Goal: Information Seeking & Learning: Learn about a topic

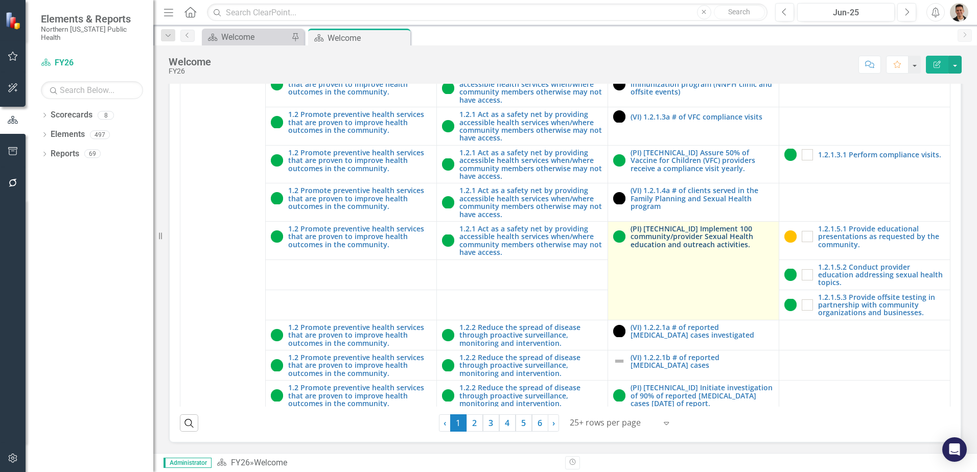
scroll to position [664, 0]
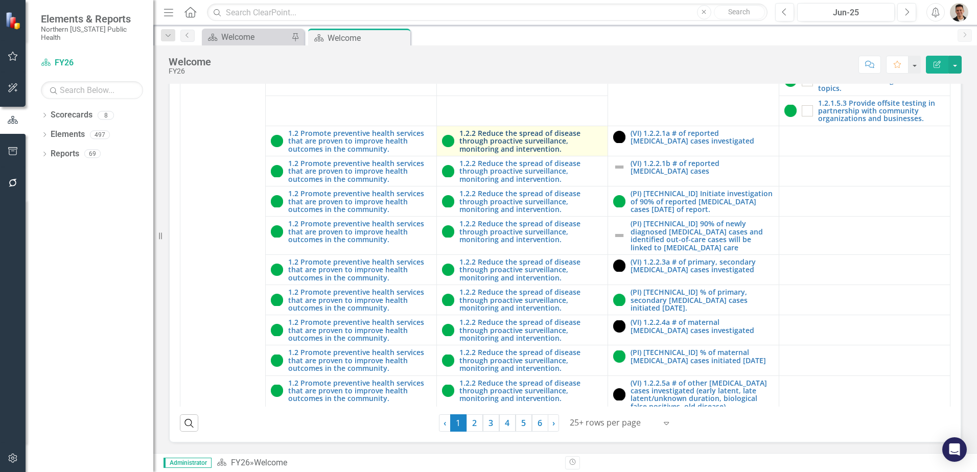
drag, startPoint x: 401, startPoint y: 38, endPoint x: 581, endPoint y: 130, distance: 202.0
click at [0, 0] on icon "Close" at bounding box center [0, 0] width 0 height 0
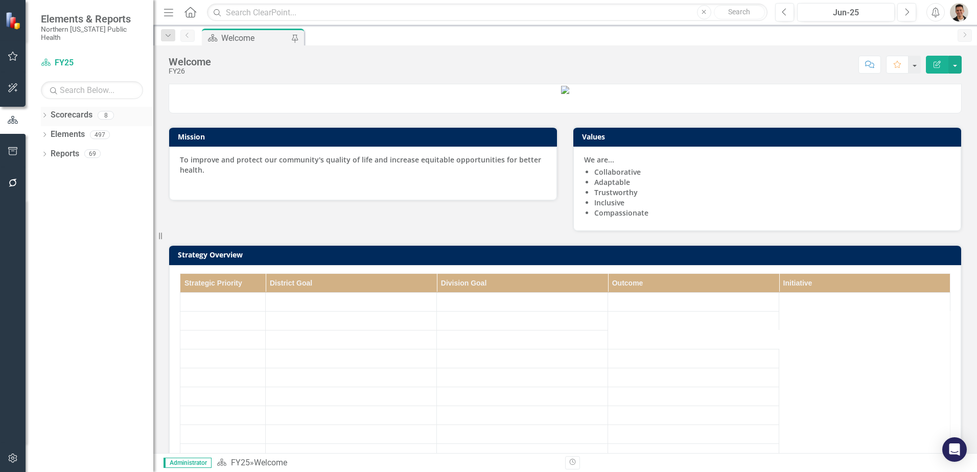
click at [44, 113] on icon "Dropdown" at bounding box center [44, 116] width 7 height 6
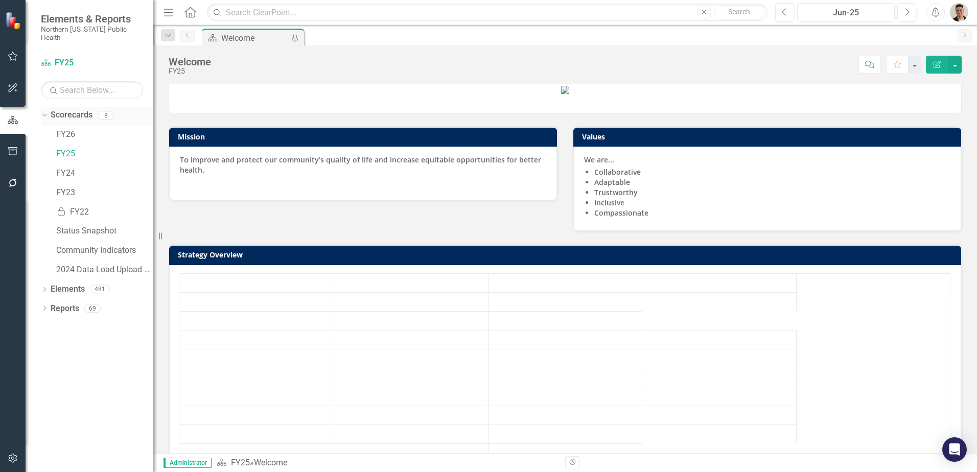
click at [44, 111] on icon "Dropdown" at bounding box center [43, 114] width 6 height 7
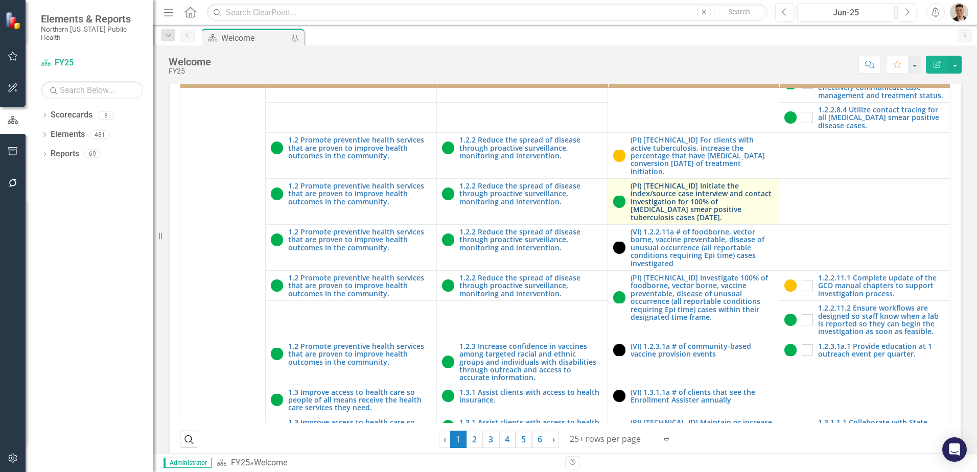
scroll to position [1328, 0]
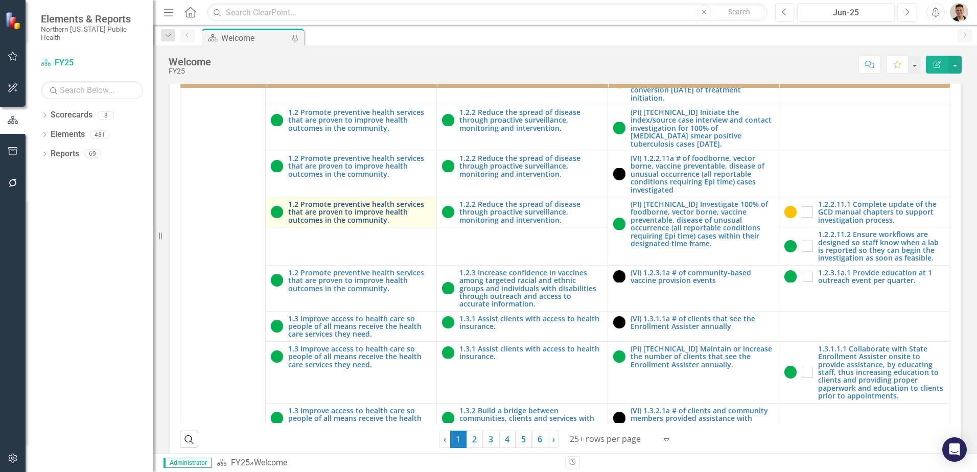
click at [344, 224] on link "1.2 Promote preventive health services that are proven to improve health outcom…" at bounding box center [359, 212] width 143 height 24
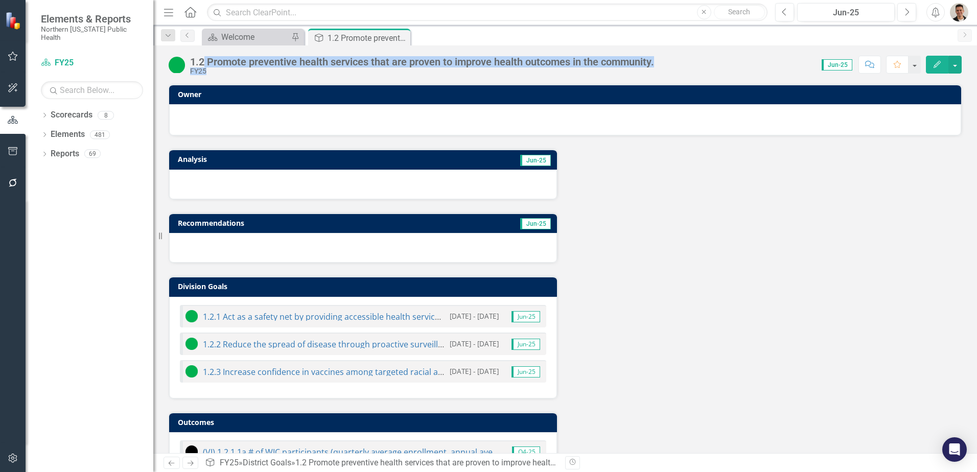
drag, startPoint x: 669, startPoint y: 58, endPoint x: 205, endPoint y: 63, distance: 463.9
click at [205, 63] on div "1.2 Promote preventive health services that are proven to improve health outcom…" at bounding box center [565, 60] width 824 height 31
copy div "Promote preventive health services that are proven to improve health outcomes i…"
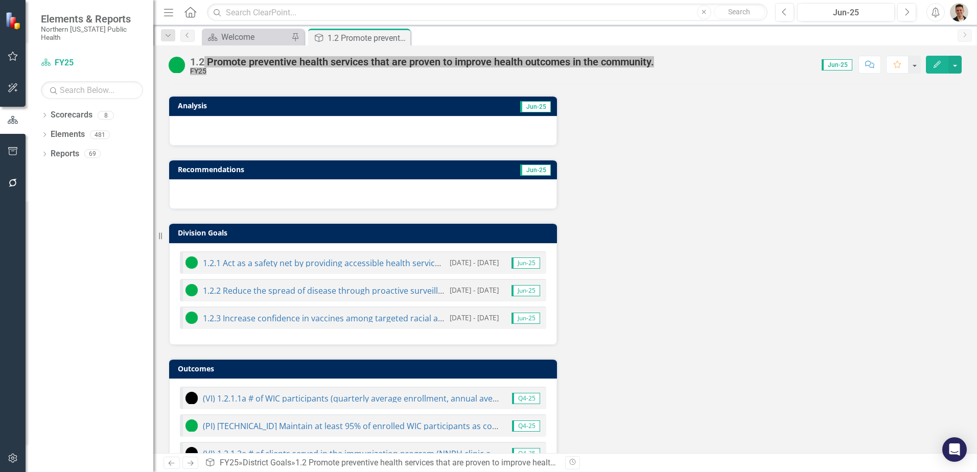
scroll to position [102, 0]
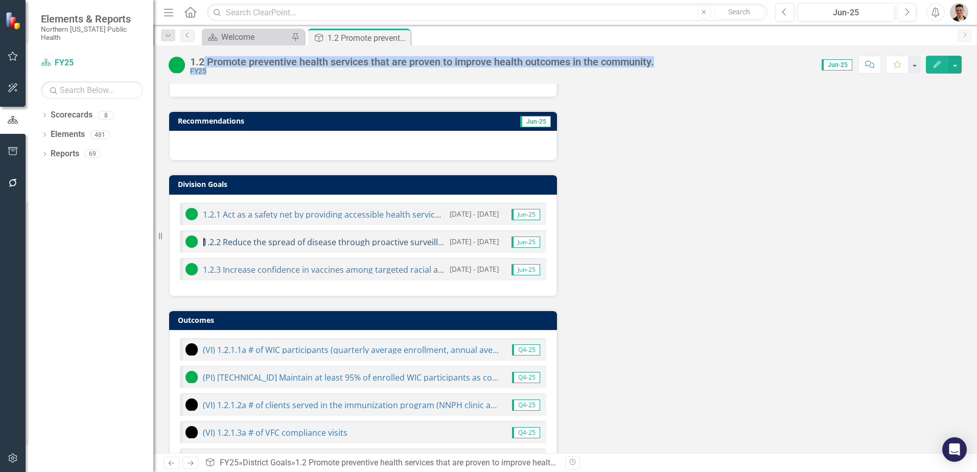
drag, startPoint x: 293, startPoint y: 241, endPoint x: 406, endPoint y: 24, distance: 244.5
click at [293, 241] on link "1.2.2 Reduce the spread of disease through proactive surveillance, monitoring a…" at bounding box center [387, 242] width 369 height 11
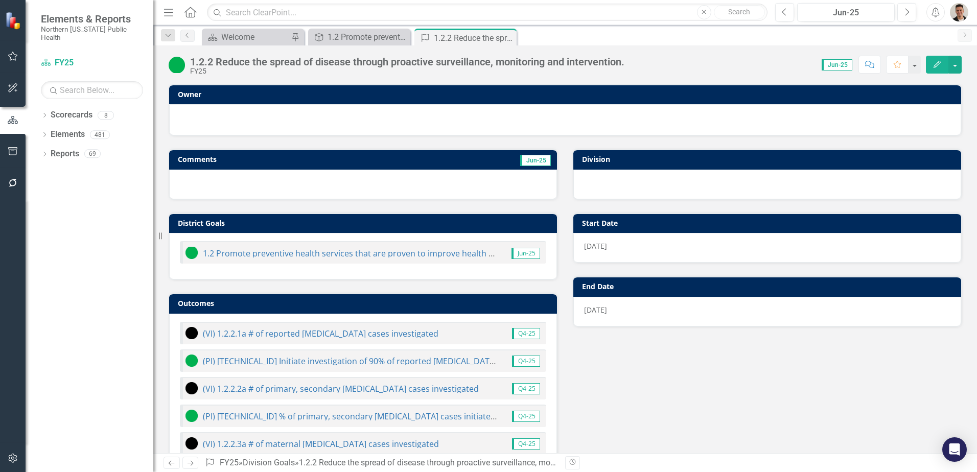
click at [404, 65] on div "1.2.2 Reduce the spread of disease through proactive surveillance, monitoring a…" at bounding box center [407, 61] width 434 height 11
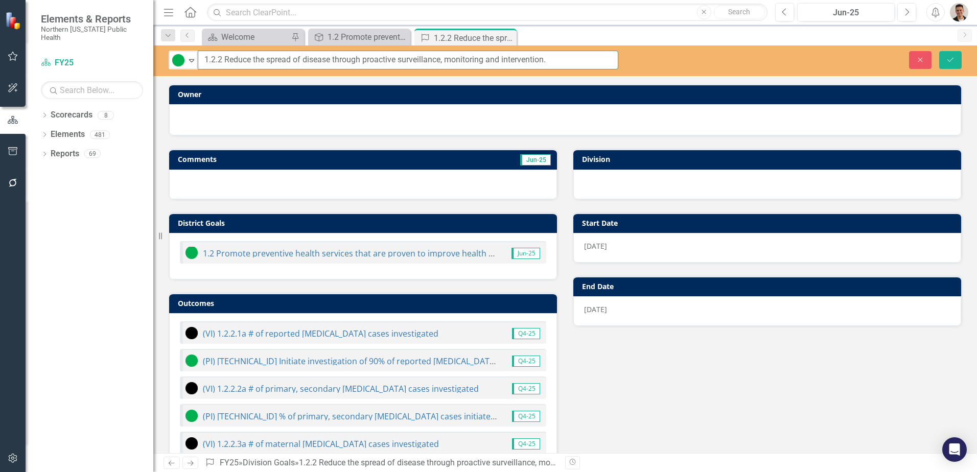
drag, startPoint x: 583, startPoint y: 59, endPoint x: 172, endPoint y: 70, distance: 410.9
click at [172, 70] on div "On Target Expand 1.2.2 Reduce the spread of disease through proactive surveilla…" at bounding box center [565, 60] width 824 height 31
click at [510, 35] on icon "Close" at bounding box center [507, 38] width 10 height 8
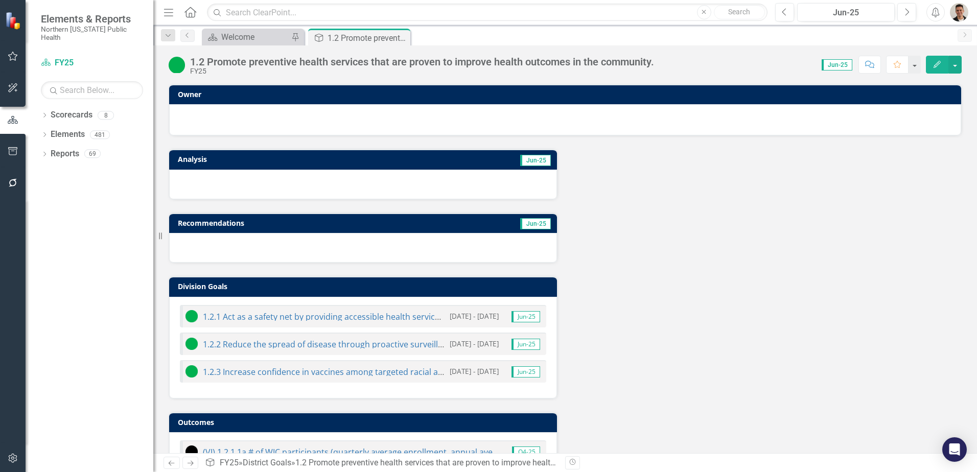
click at [0, 0] on icon "Close" at bounding box center [0, 0] width 0 height 0
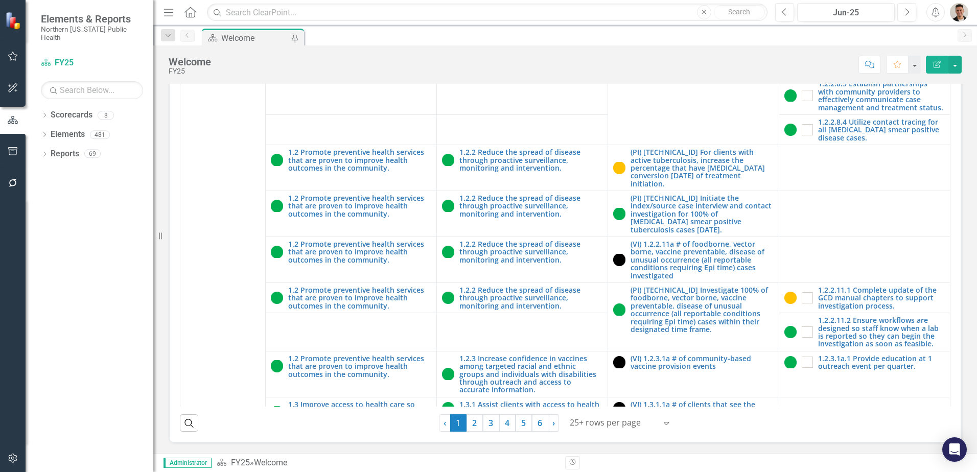
scroll to position [1482, 0]
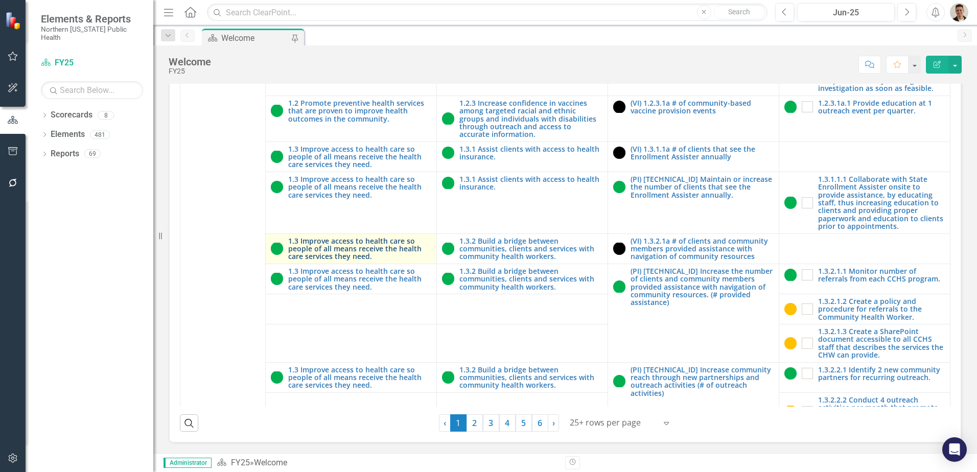
click at [317, 237] on link "1.3 Improve access to health care so people of all means receive the health car…" at bounding box center [359, 249] width 143 height 24
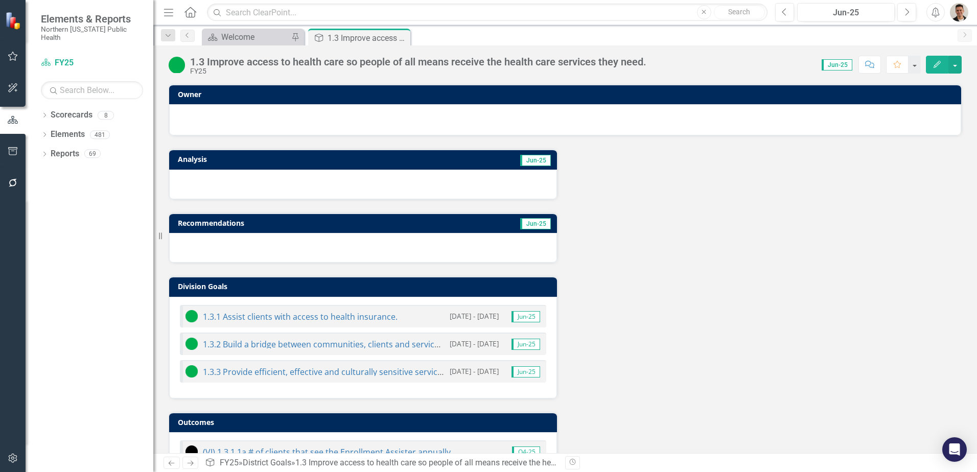
scroll to position [51, 0]
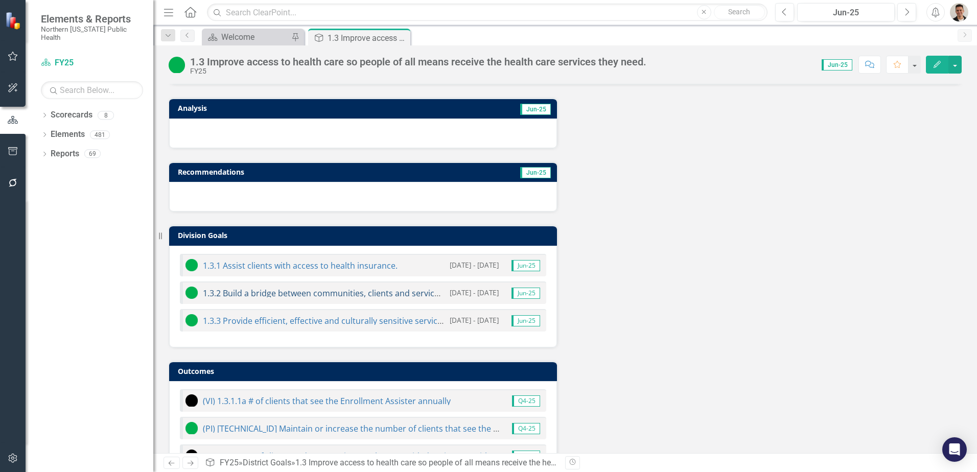
click at [288, 294] on link "1.3.2 Build a bridge between communities, clients and services with community h…" at bounding box center [386, 293] width 366 height 11
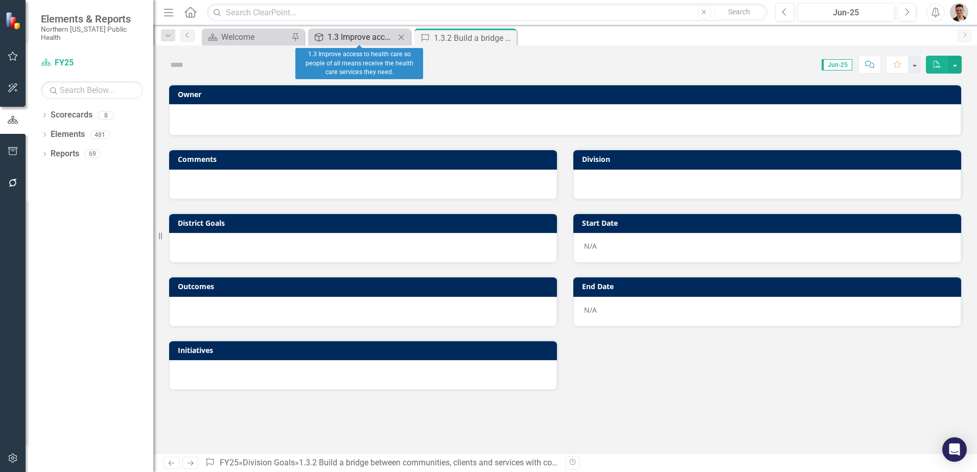
click at [381, 35] on div "1.3 Improve access to health care so people of all means receive the health car…" at bounding box center [360, 37] width 67 height 13
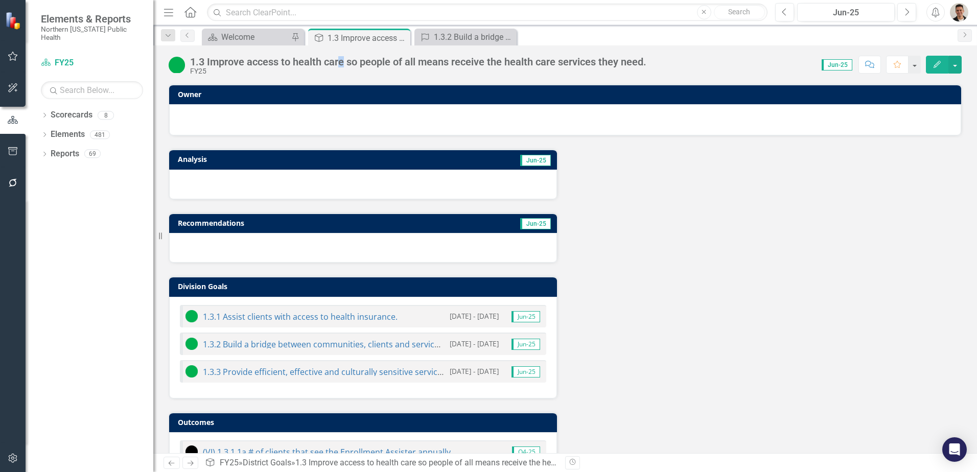
click at [341, 66] on div "1.3 Improve access to health care so people of all means receive the health car…" at bounding box center [418, 61] width 456 height 11
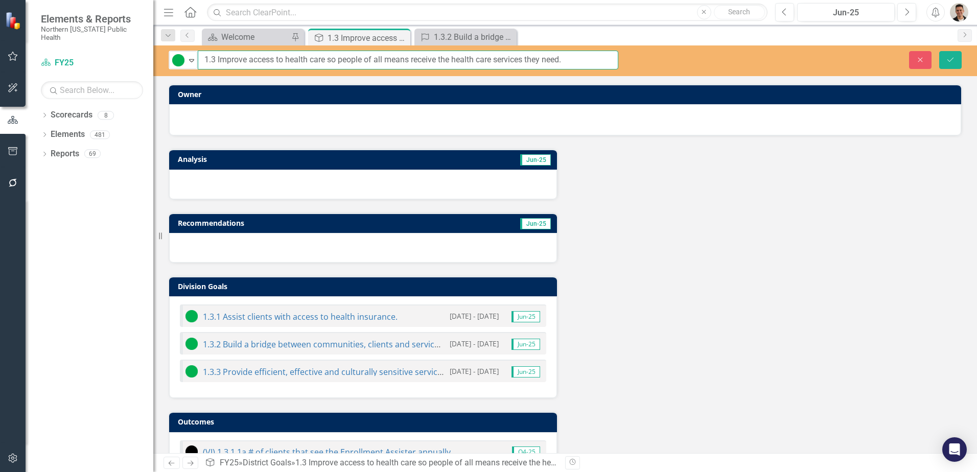
drag, startPoint x: 598, startPoint y: 59, endPoint x: 152, endPoint y: 55, distance: 446.0
click at [152, 55] on div "Elements & Reports Northern [US_STATE] Public Health Scorecard FY25 Search Drop…" at bounding box center [488, 236] width 977 height 472
click at [403, 38] on icon "Close" at bounding box center [400, 38] width 10 height 8
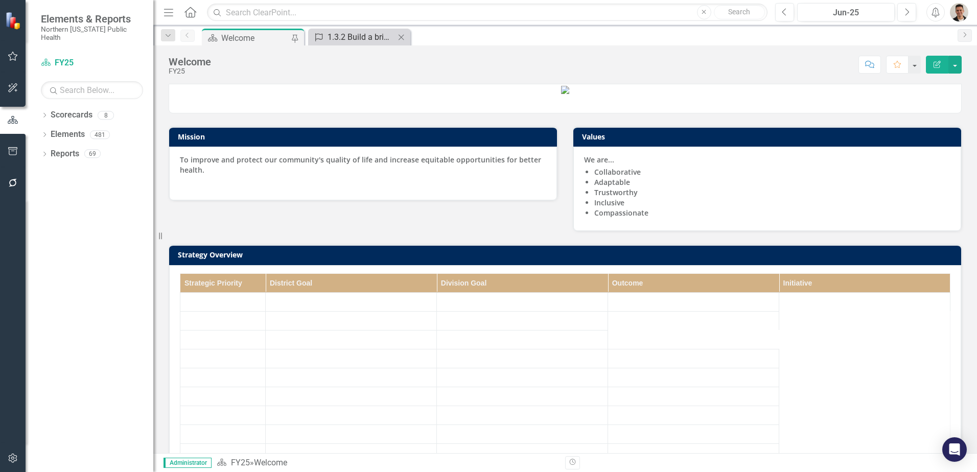
click at [359, 36] on div "1.3.2 Build a bridge between communities, clients and services with community h…" at bounding box center [360, 37] width 67 height 13
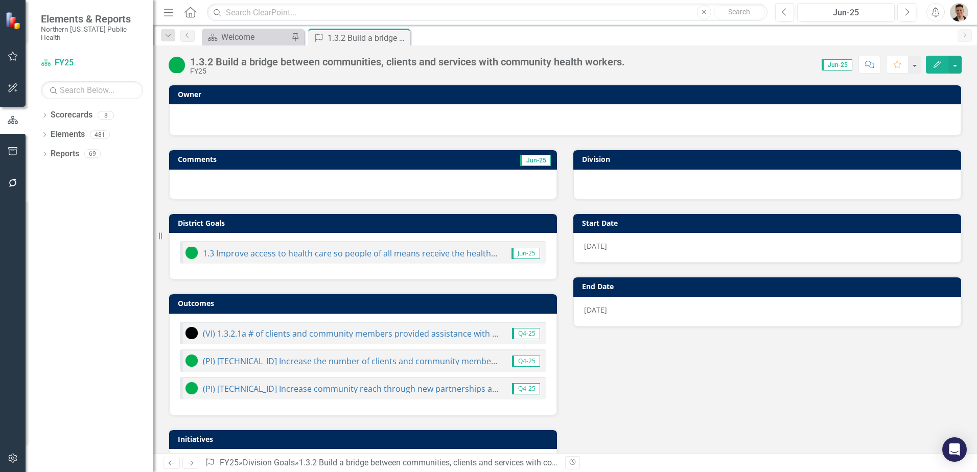
click at [286, 63] on div "1.3.2 Build a bridge between communities, clients and services with community h…" at bounding box center [407, 61] width 435 height 11
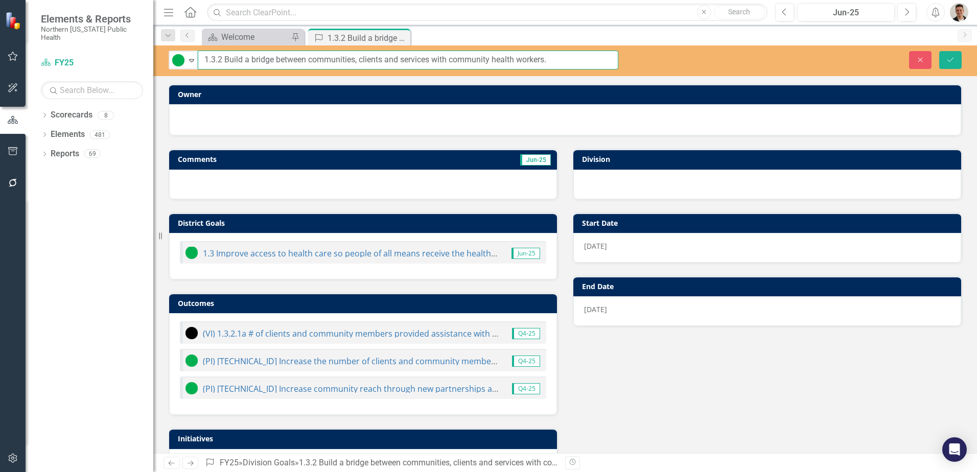
click at [323, 63] on input "1.3.2 Build a bridge between communities, clients and services with community h…" at bounding box center [408, 60] width 420 height 19
click at [339, 336] on link "(VI) 1.3.2.1a # of clients and community members provided assistance with navig…" at bounding box center [416, 333] width 426 height 11
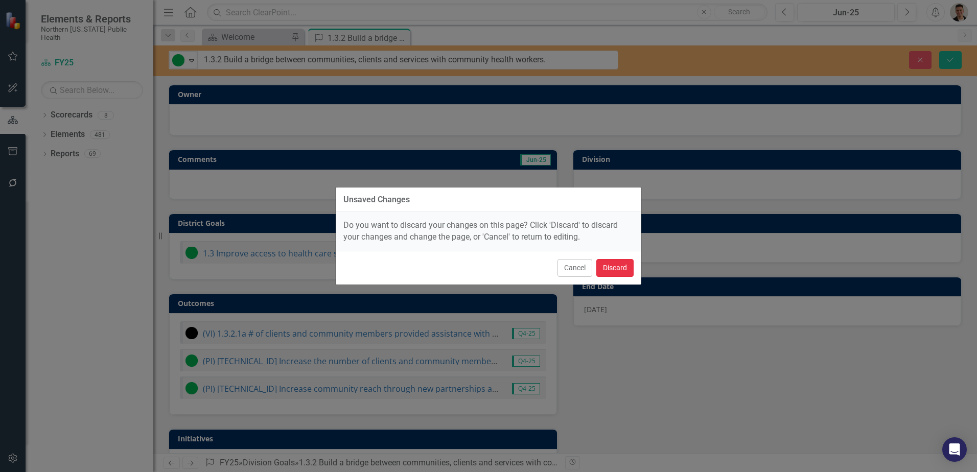
click at [606, 269] on button "Discard" at bounding box center [614, 268] width 37 height 18
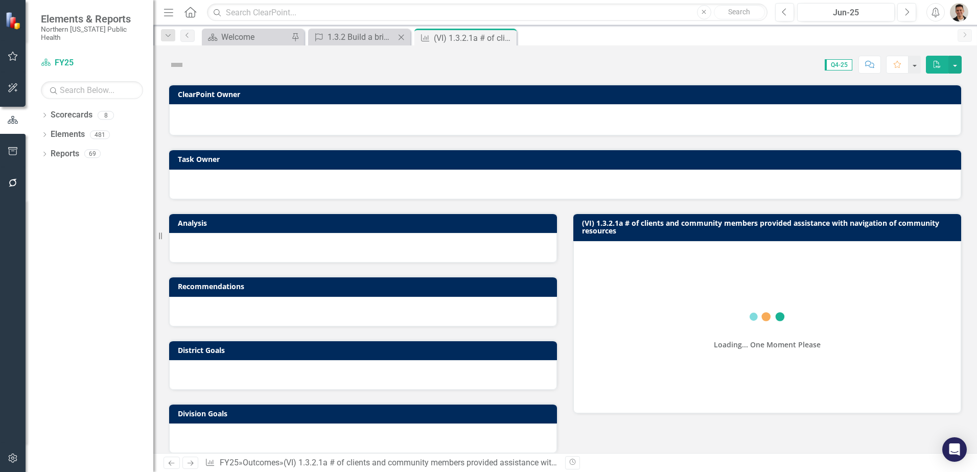
click at [402, 38] on icon "Close" at bounding box center [401, 37] width 10 height 8
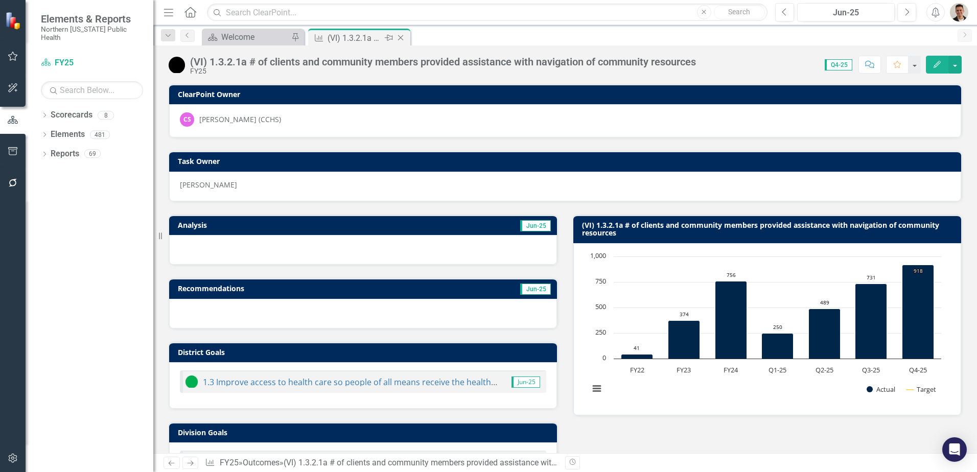
click at [400, 38] on icon "Close" at bounding box center [400, 38] width 10 height 8
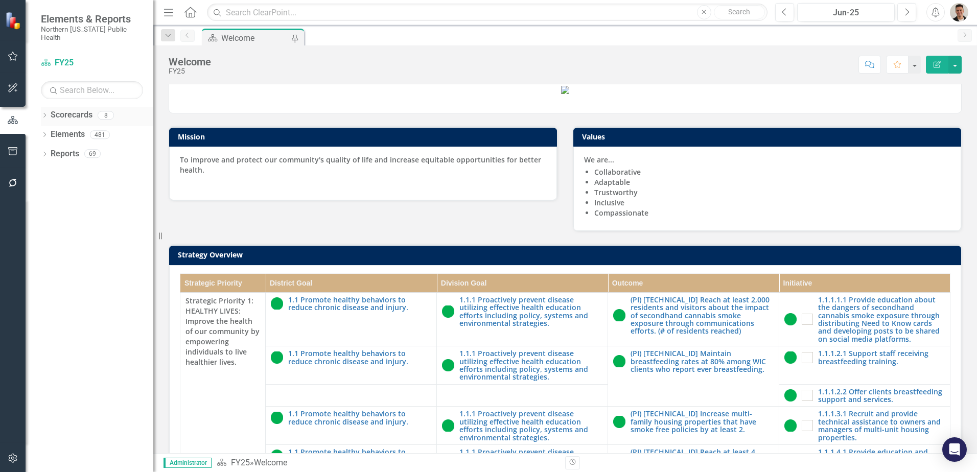
click at [44, 113] on icon "Dropdown" at bounding box center [44, 116] width 7 height 6
click at [67, 129] on link "FY26" at bounding box center [104, 135] width 97 height 12
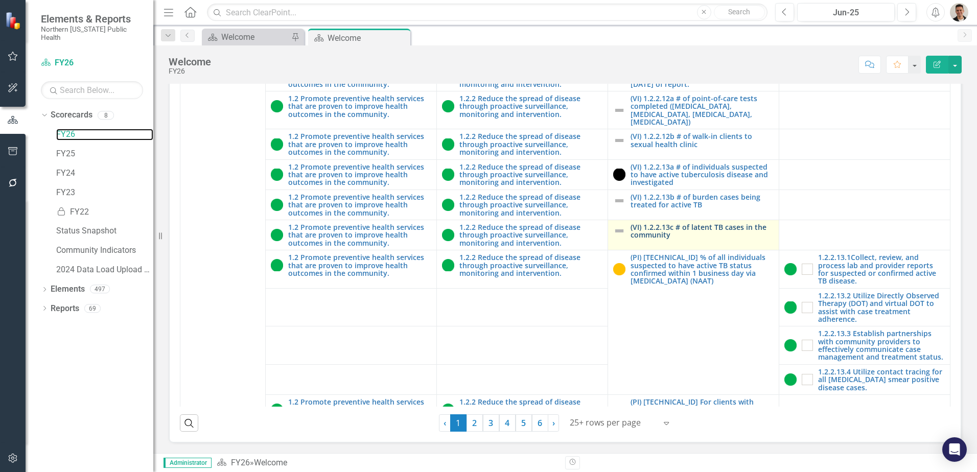
scroll to position [1276, 0]
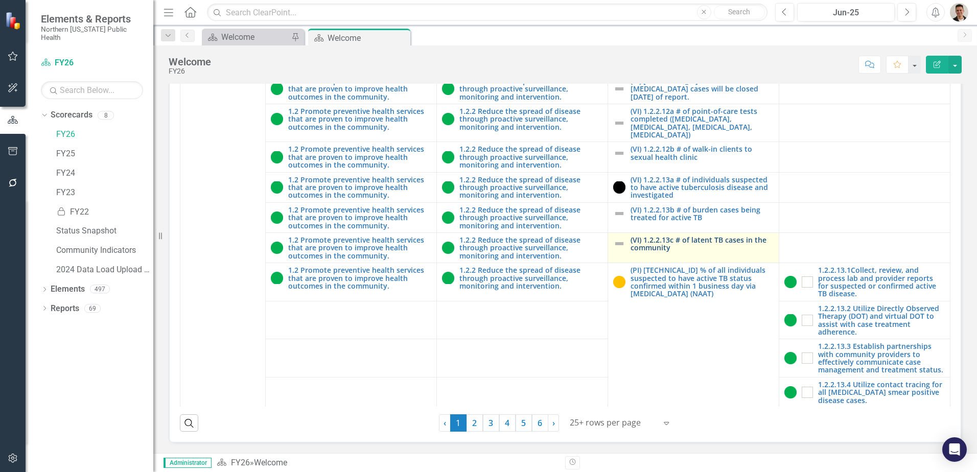
click at [652, 252] on link "(VI) 1.2.2.13c # of latent TB cases in the community" at bounding box center [701, 244] width 143 height 16
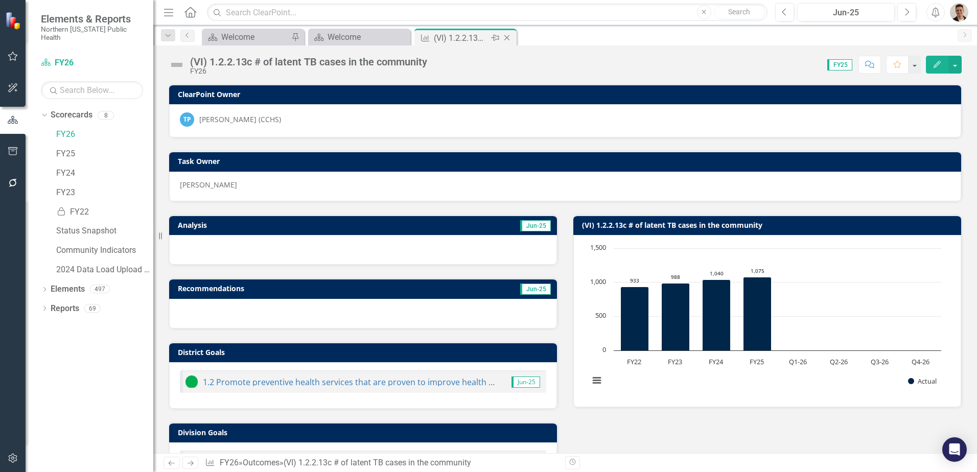
click at [509, 37] on icon "Close" at bounding box center [507, 38] width 10 height 8
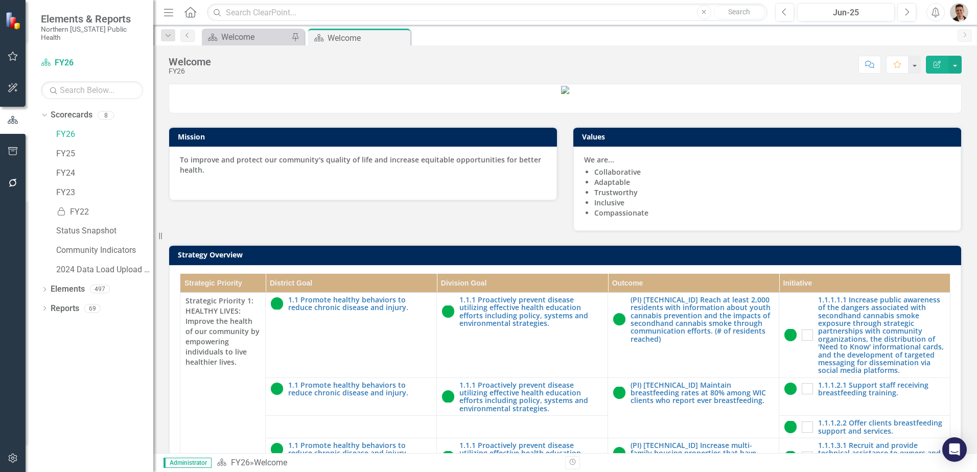
drag, startPoint x: 400, startPoint y: 37, endPoint x: 486, endPoint y: 178, distance: 165.5
click at [0, 0] on icon "Close" at bounding box center [0, 0] width 0 height 0
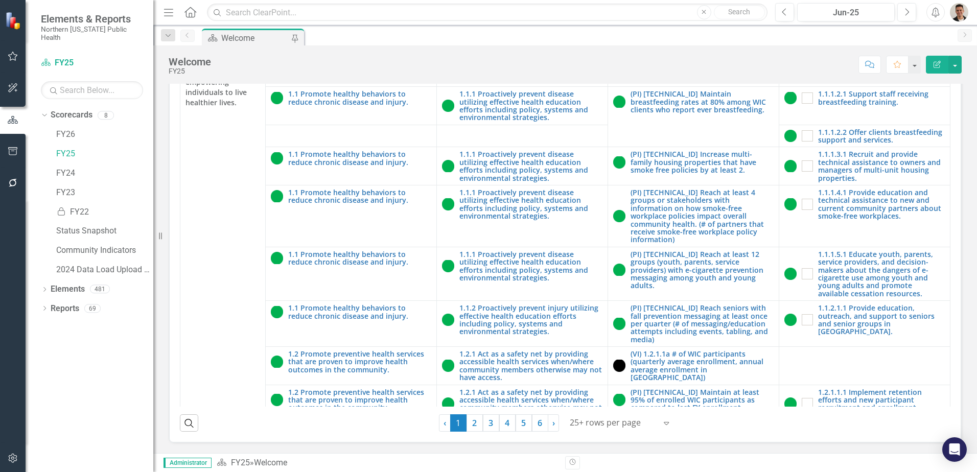
scroll to position [102, 0]
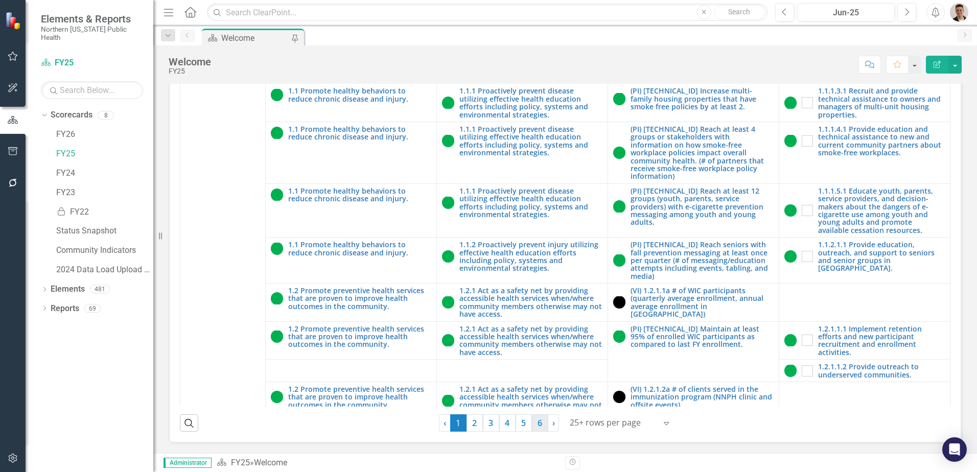
click at [537, 422] on link "6" at bounding box center [540, 422] width 16 height 17
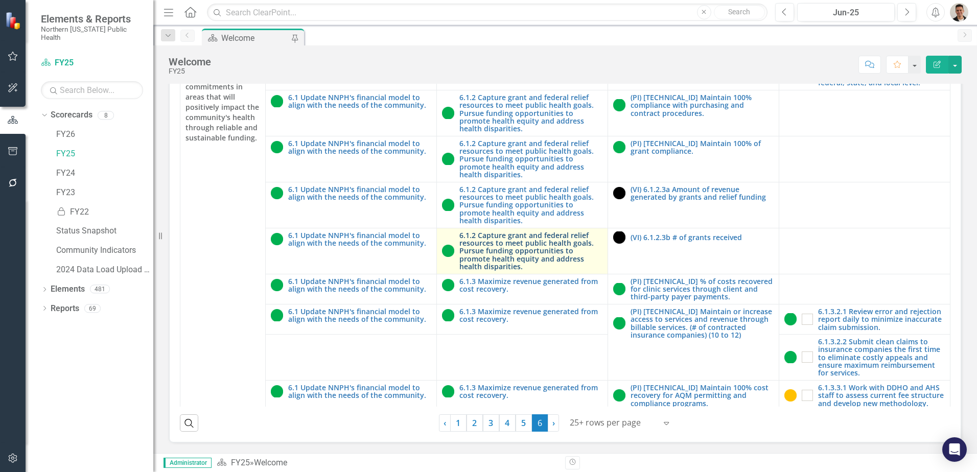
scroll to position [51, 0]
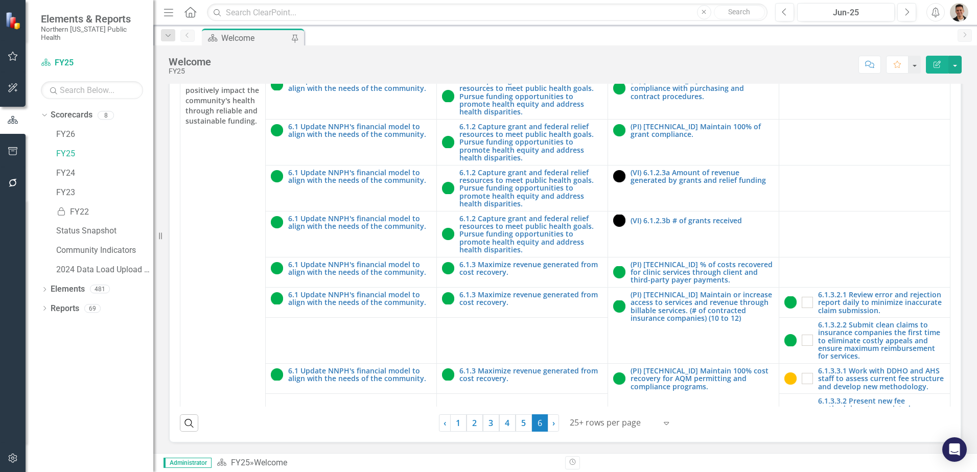
click at [965, 12] on img "button" at bounding box center [959, 12] width 18 height 18
click at [921, 140] on link "Logout Log Out" at bounding box center [927, 147] width 81 height 19
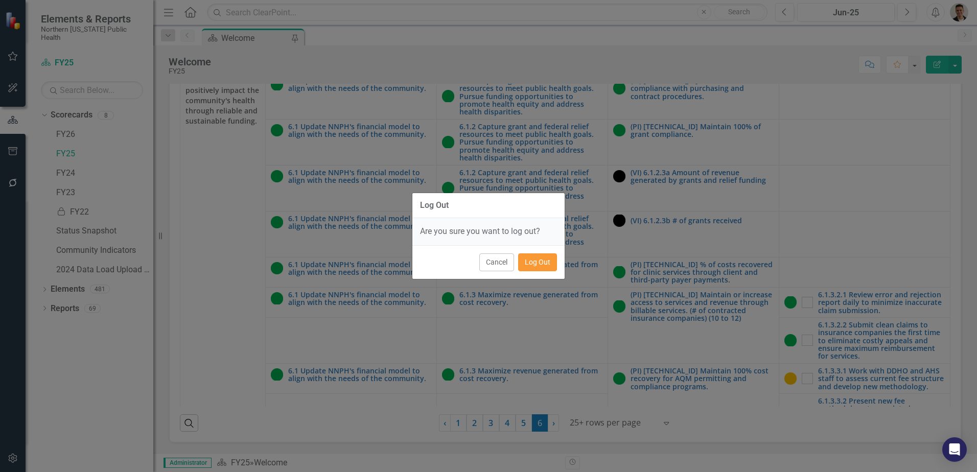
click at [544, 266] on button "Log Out" at bounding box center [537, 262] width 39 height 18
